Goal: Check status: Check status

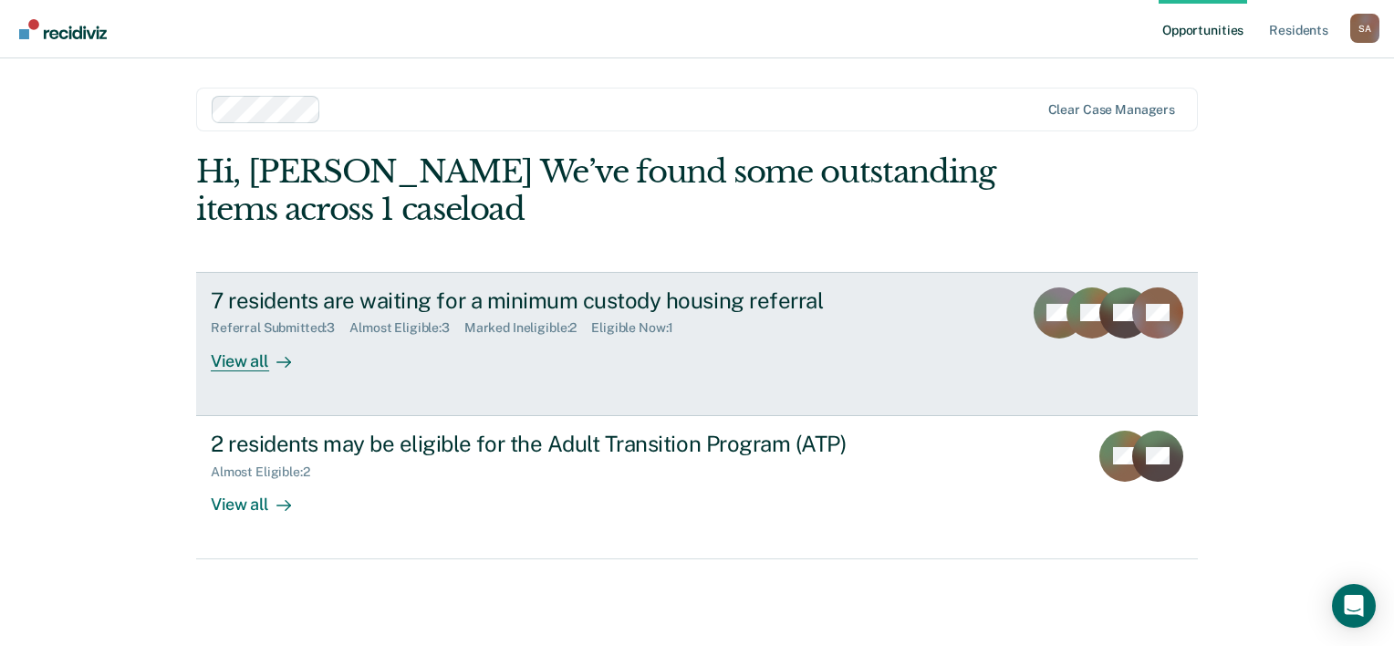
click at [369, 328] on div "Almost Eligible : 3" at bounding box center [406, 328] width 115 height 16
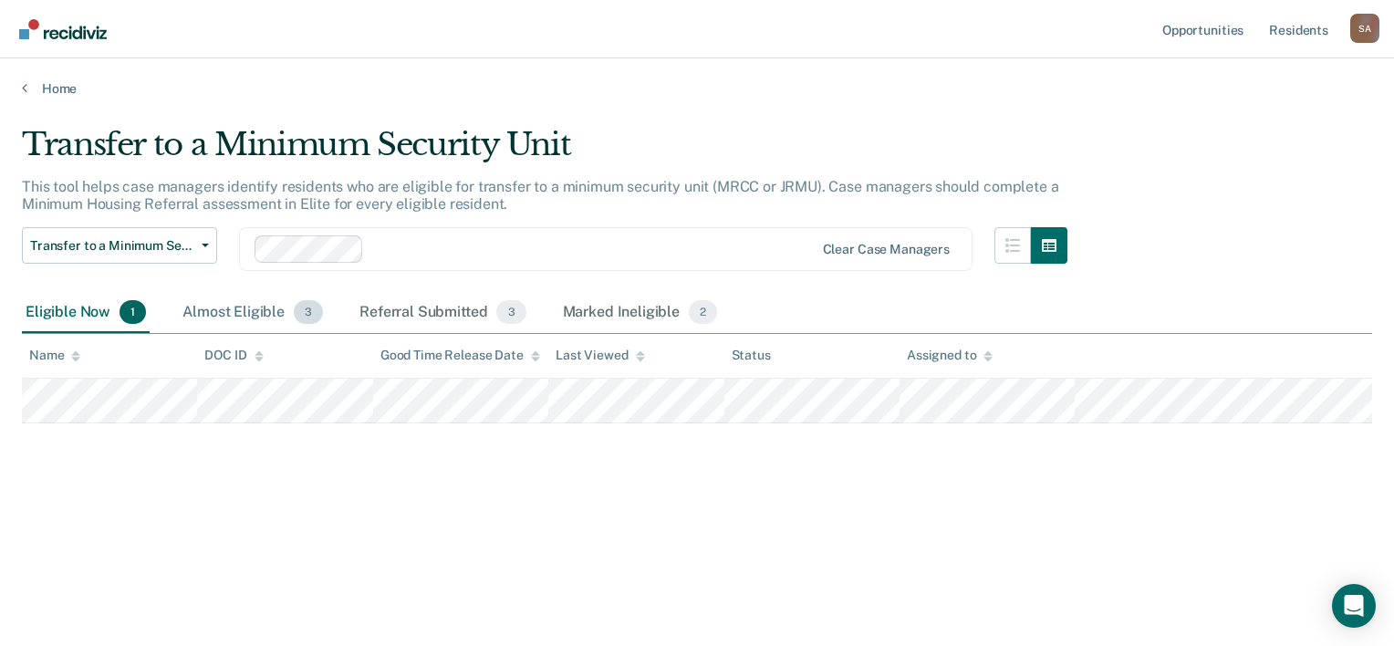
click at [270, 317] on div "Almost Eligible 3" at bounding box center [253, 313] width 148 height 40
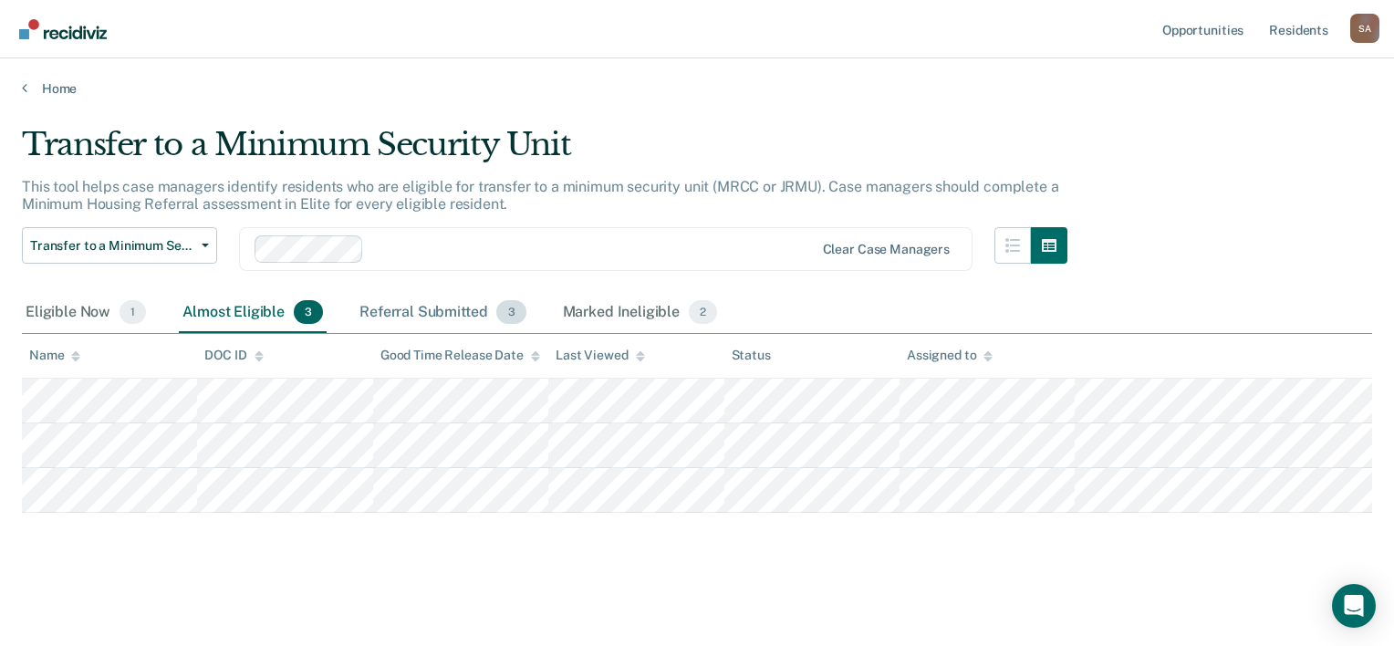
click at [455, 310] on div "Referral Submitted 3" at bounding box center [442, 313] width 173 height 40
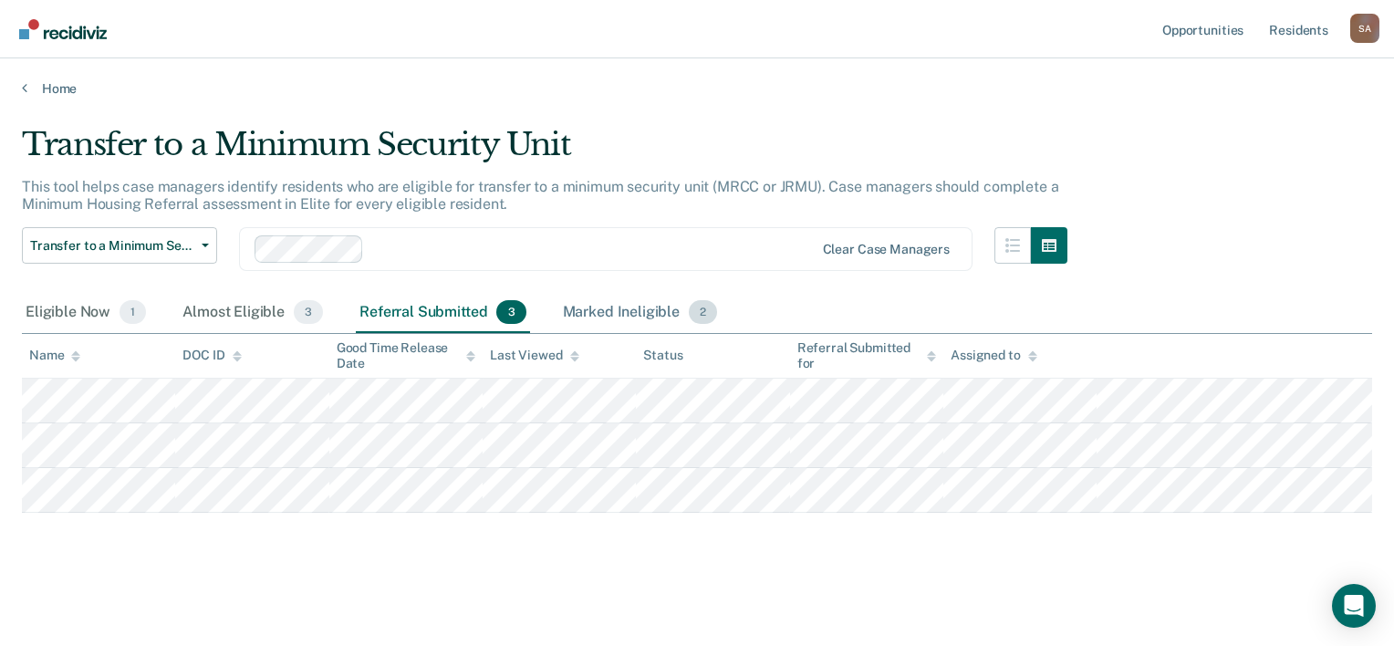
click at [612, 315] on div "Marked Ineligible 2" at bounding box center [640, 313] width 162 height 40
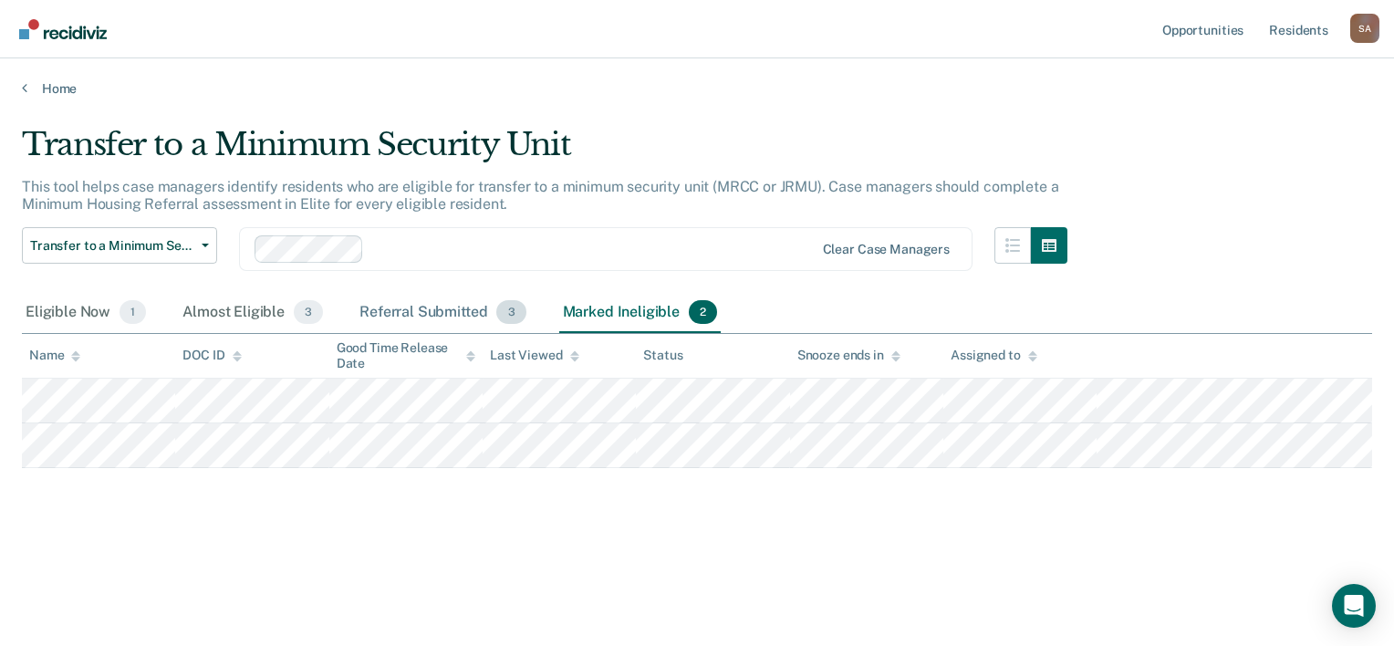
click at [445, 309] on div "Referral Submitted 3" at bounding box center [442, 313] width 173 height 40
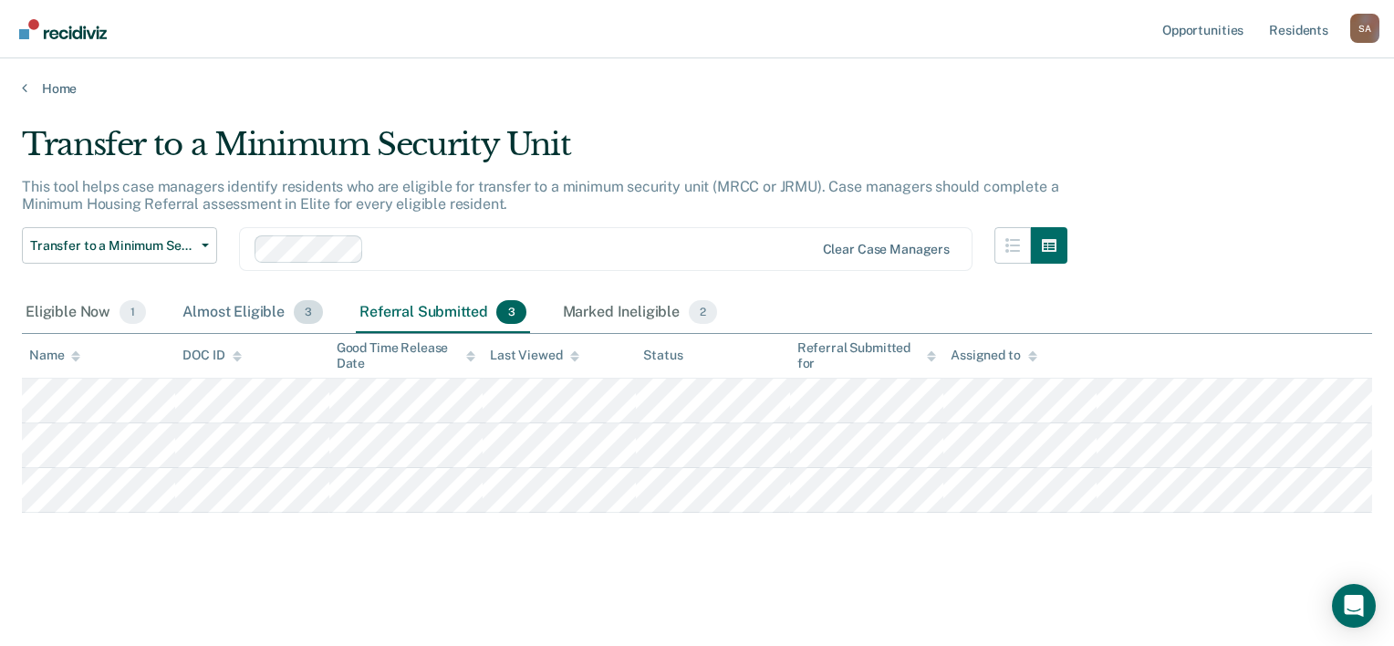
click at [226, 307] on div "Almost Eligible 3" at bounding box center [253, 313] width 148 height 40
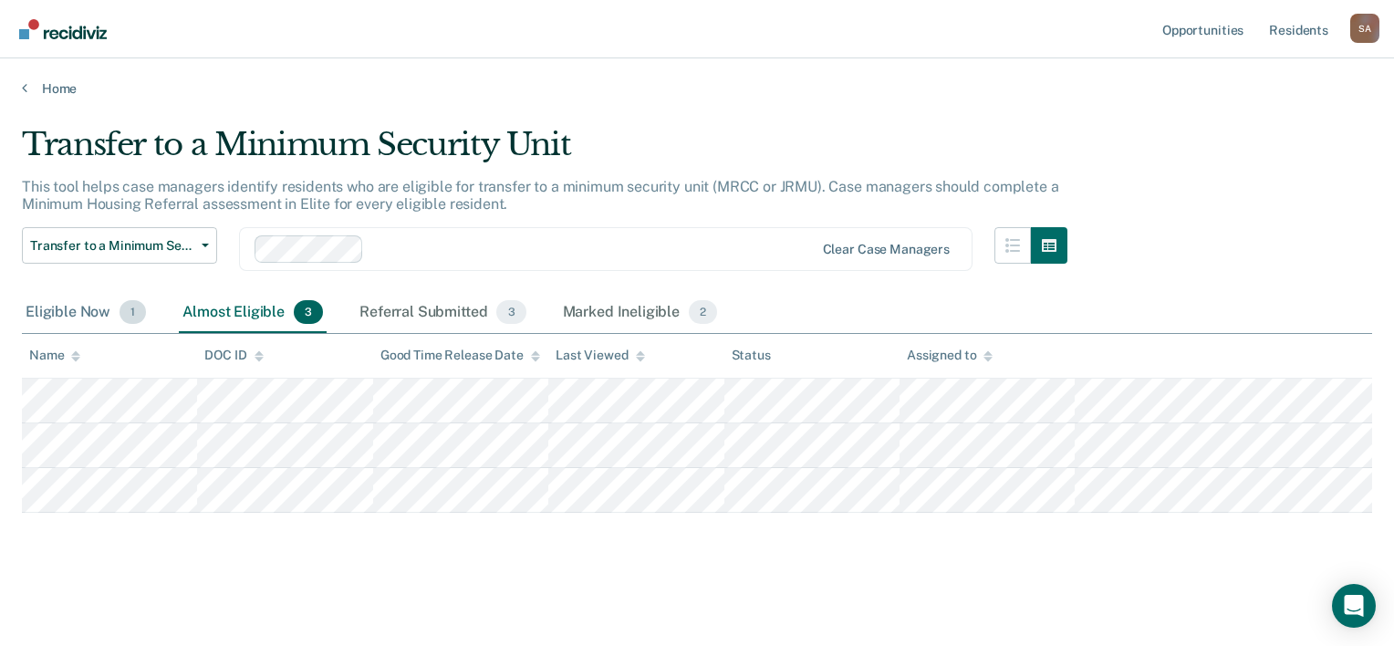
click at [88, 316] on div "Eligible Now 1" at bounding box center [86, 313] width 128 height 40
